Goal: Transaction & Acquisition: Purchase product/service

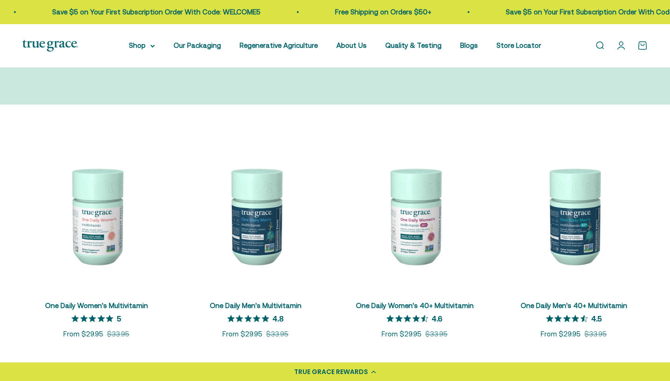
scroll to position [116, 0]
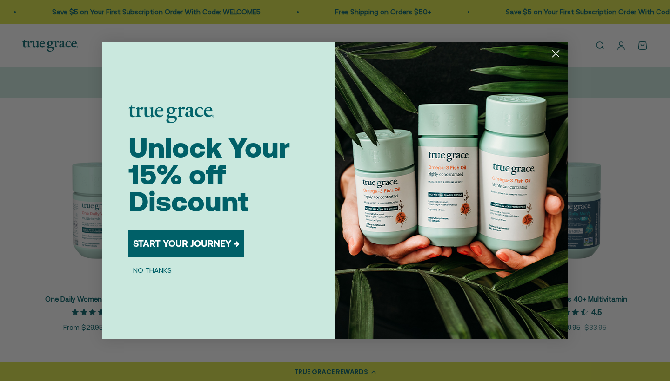
click at [562, 53] on circle "Close dialog" at bounding box center [555, 53] width 15 height 15
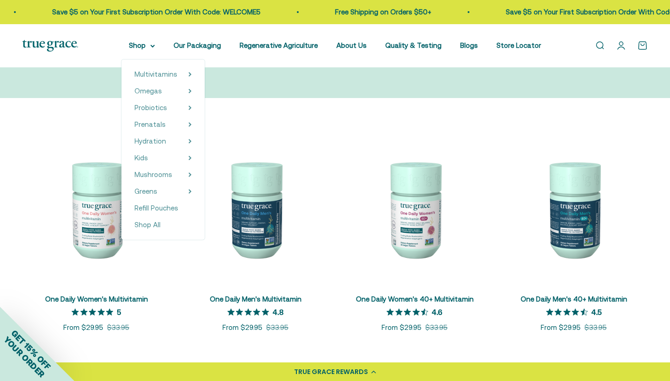
click at [136, 37] on div "Open navigation menu Open search Shop Multivitamins Women's Multivitamin Women'…" at bounding box center [335, 45] width 670 height 43
click at [133, 47] on summary "Shop" at bounding box center [142, 45] width 26 height 11
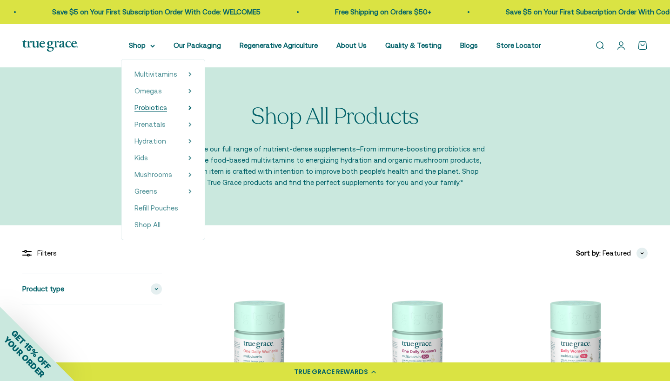
click at [145, 110] on span "Probiotics" at bounding box center [150, 108] width 33 height 8
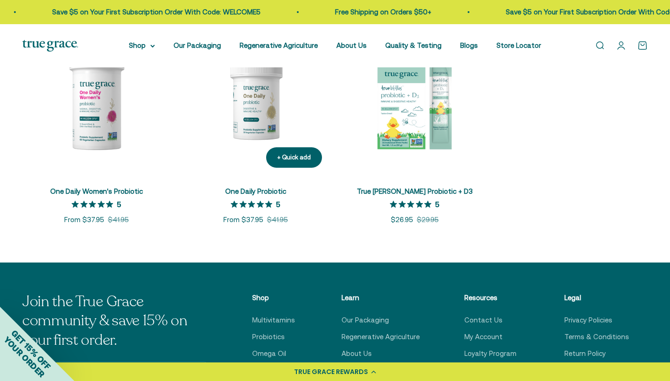
scroll to position [226, 0]
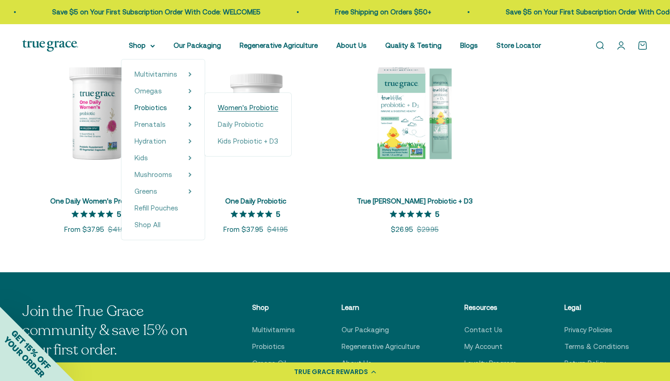
click at [233, 108] on span "Women's Probiotic" at bounding box center [248, 108] width 60 height 8
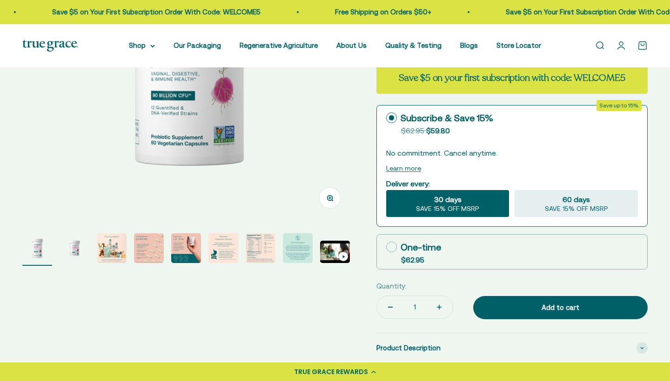
scroll to position [199, 0]
click at [137, 242] on img "Go to item 4" at bounding box center [149, 249] width 30 height 30
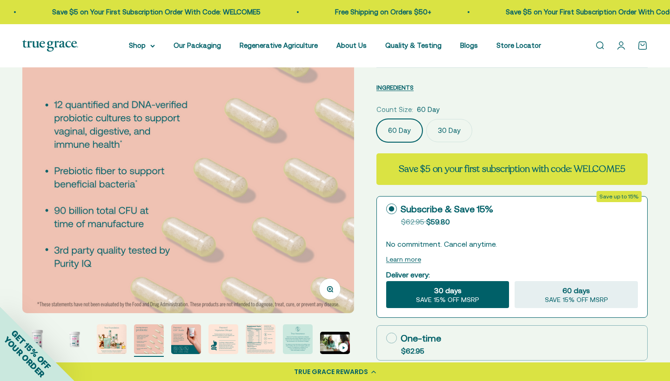
scroll to position [200, 0]
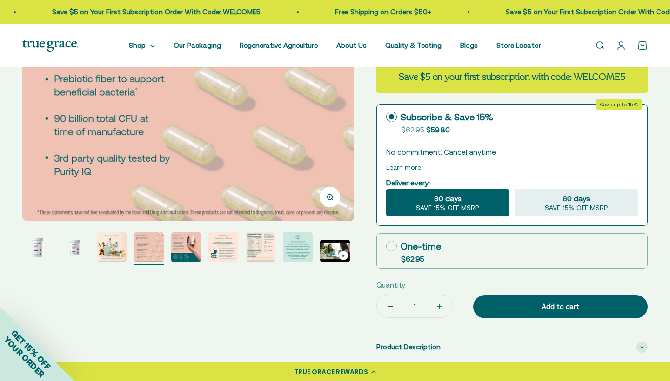
click at [110, 248] on img "Go to item 3" at bounding box center [112, 248] width 30 height 30
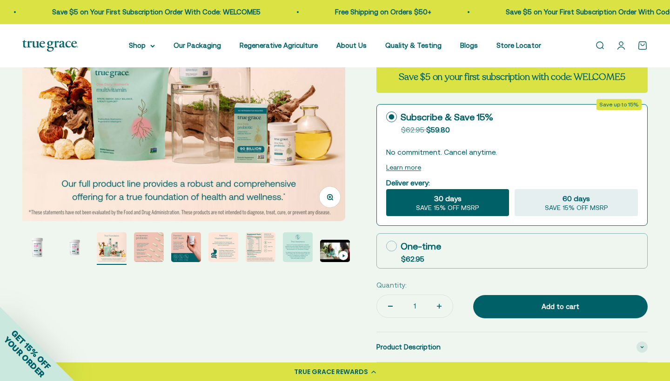
scroll to position [0, 686]
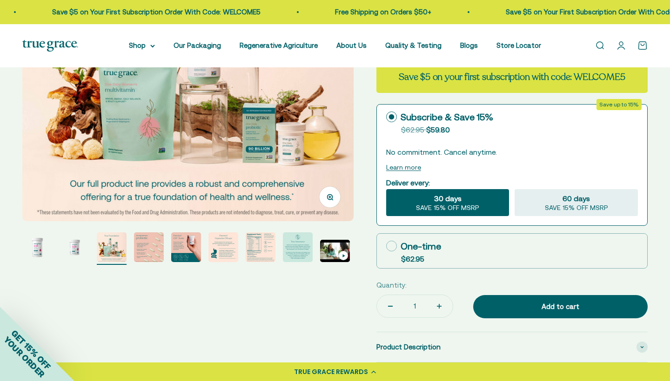
click at [256, 250] on img "Go to item 7" at bounding box center [261, 248] width 30 height 30
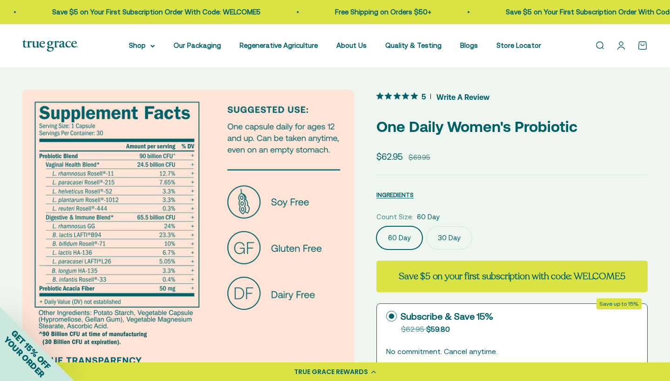
scroll to position [0, 0]
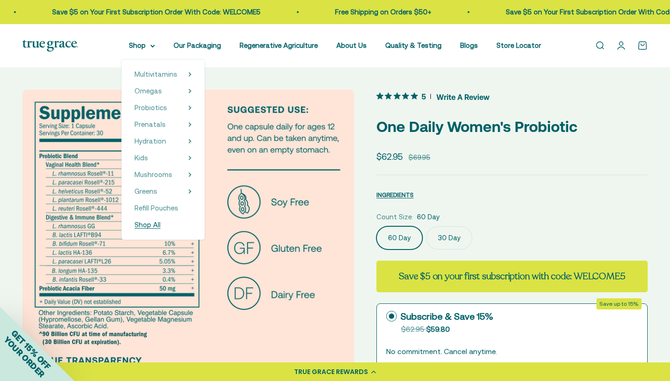
click at [141, 228] on span "Shop All" at bounding box center [147, 225] width 26 height 8
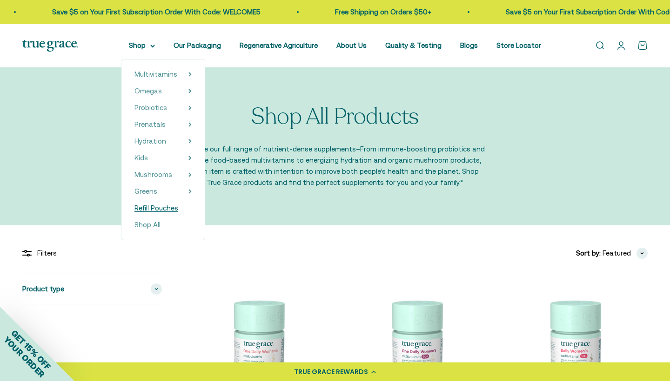
click at [143, 210] on span "Refill Pouches" at bounding box center [156, 208] width 44 height 8
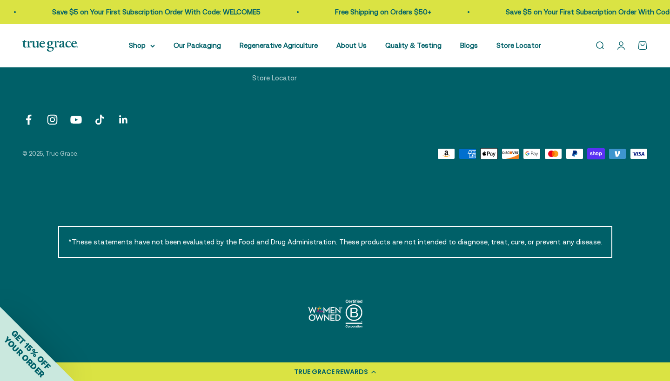
scroll to position [531, 0]
